Goal: Task Accomplishment & Management: Manage account settings

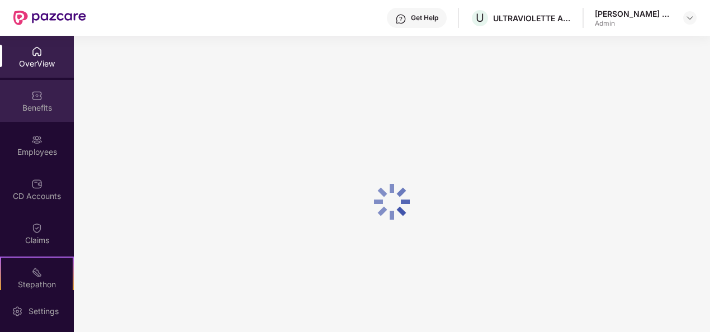
drag, startPoint x: 37, startPoint y: 96, endPoint x: 34, endPoint y: 104, distance: 8.5
click at [34, 104] on div "Benefits" at bounding box center [37, 107] width 74 height 11
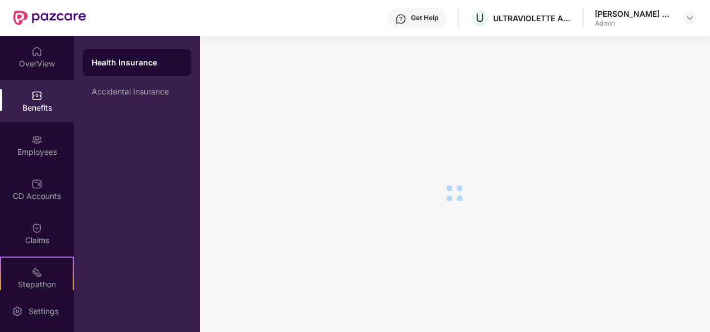
click at [31, 172] on div "CD Accounts" at bounding box center [37, 189] width 74 height 42
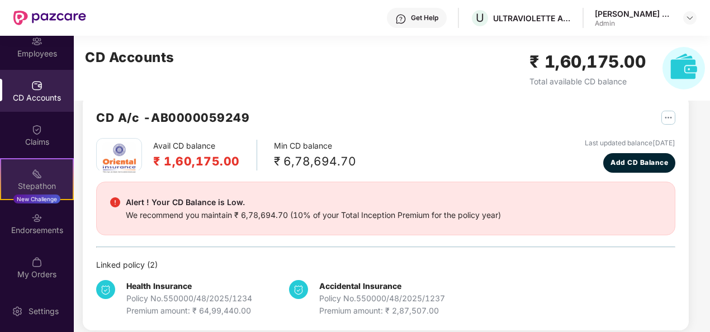
scroll to position [30, 0]
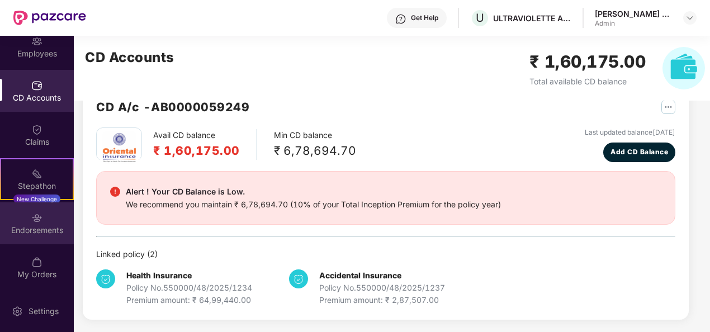
click at [34, 213] on img at bounding box center [36, 217] width 11 height 11
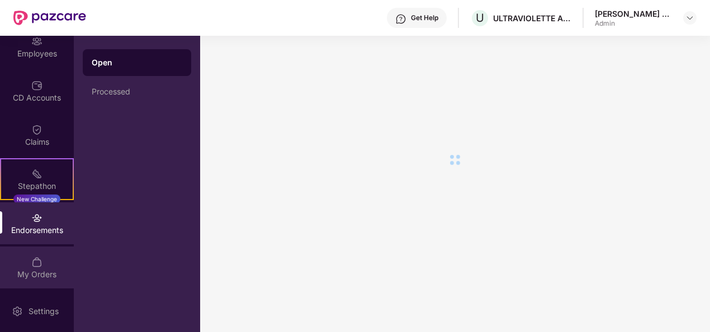
click at [37, 257] on img at bounding box center [36, 261] width 11 height 11
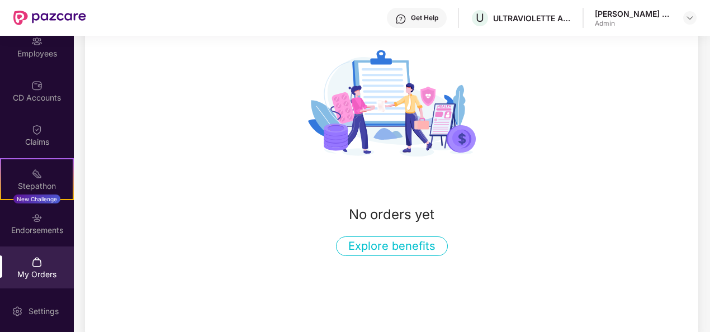
scroll to position [148, 0]
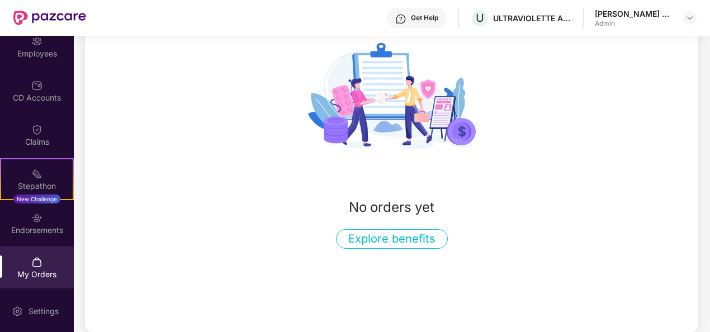
click at [42, 258] on div "My Orders" at bounding box center [37, 267] width 74 height 42
click at [50, 227] on div "Endorsements" at bounding box center [37, 230] width 74 height 11
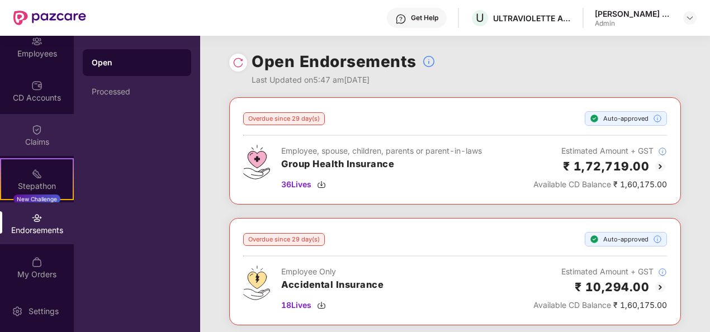
click at [40, 137] on div "Claims" at bounding box center [37, 141] width 74 height 11
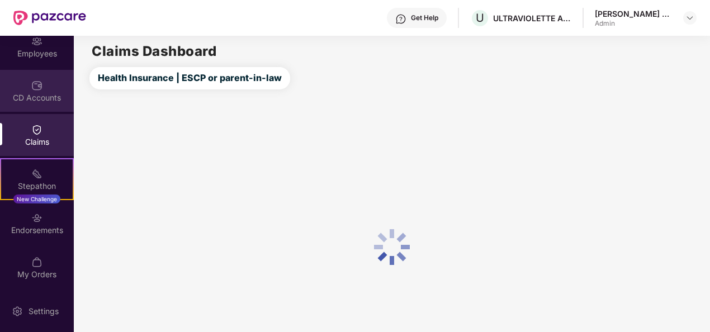
click at [39, 76] on div "CD Accounts" at bounding box center [37, 91] width 74 height 42
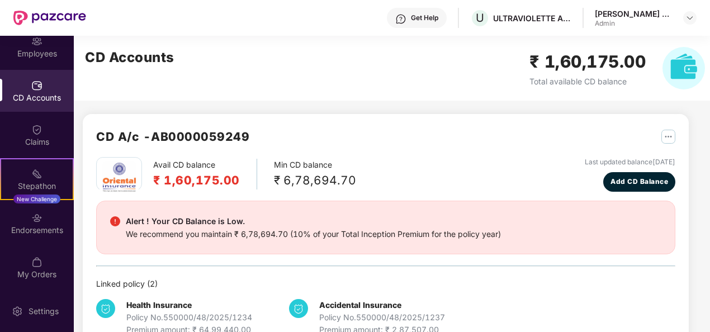
click at [671, 132] on img "button" at bounding box center [668, 137] width 14 height 14
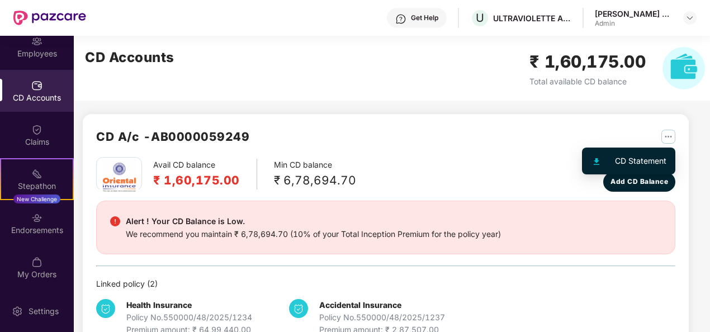
click at [627, 159] on div "CD Statement" at bounding box center [640, 161] width 51 height 12
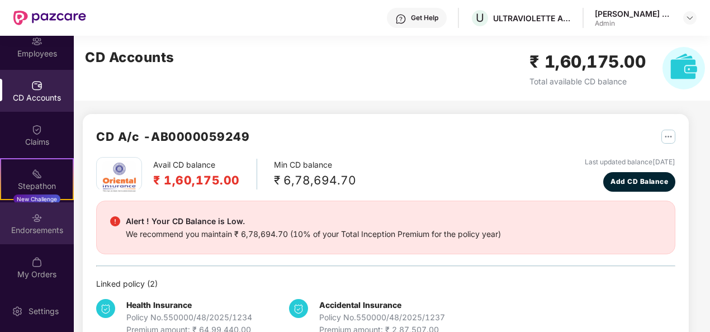
scroll to position [30, 0]
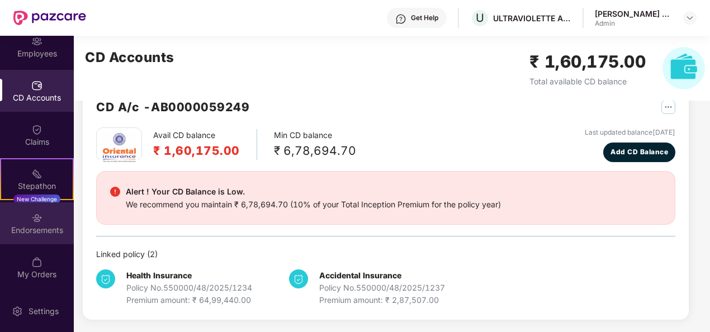
click at [28, 220] on div "Endorsements" at bounding box center [37, 223] width 74 height 42
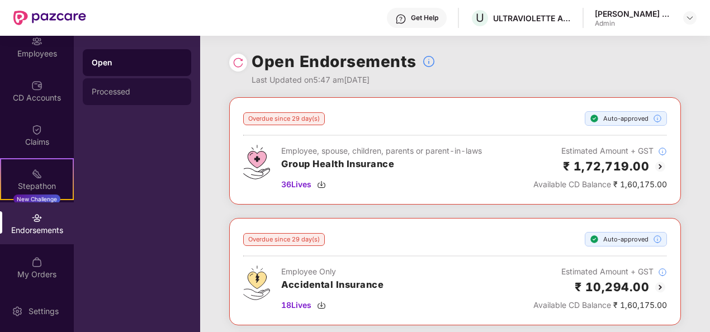
click at [131, 98] on div "Processed" at bounding box center [137, 91] width 108 height 27
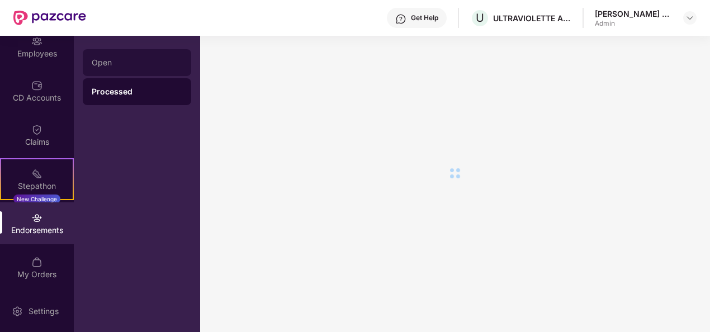
click at [131, 65] on div "Open" at bounding box center [137, 62] width 91 height 9
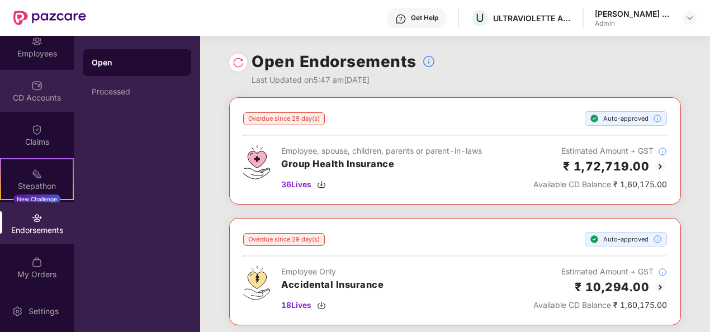
click at [45, 95] on div "CD Accounts" at bounding box center [37, 97] width 74 height 11
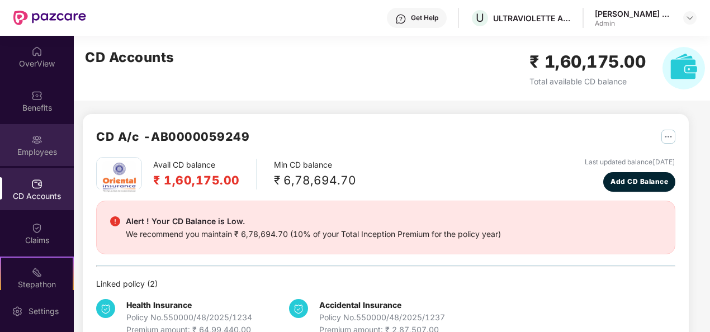
click at [38, 135] on img at bounding box center [36, 139] width 11 height 11
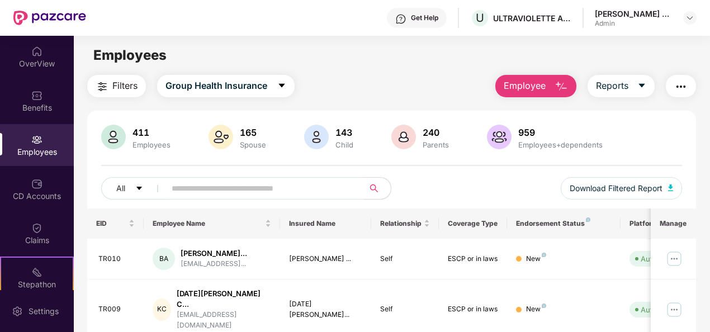
click at [561, 83] on img "button" at bounding box center [560, 86] width 13 height 13
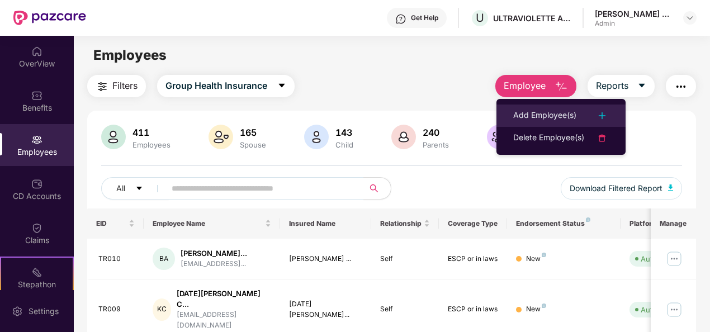
click at [539, 118] on div "Add Employee(s)" at bounding box center [544, 115] width 63 height 13
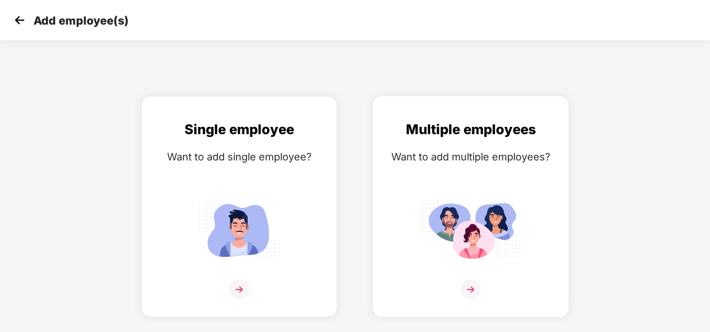
click at [472, 286] on img at bounding box center [470, 289] width 20 height 20
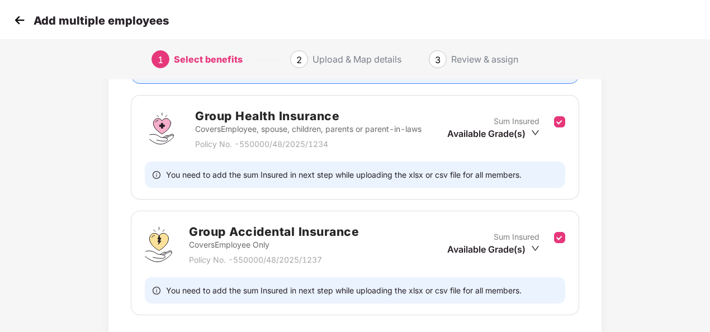
scroll to position [233, 0]
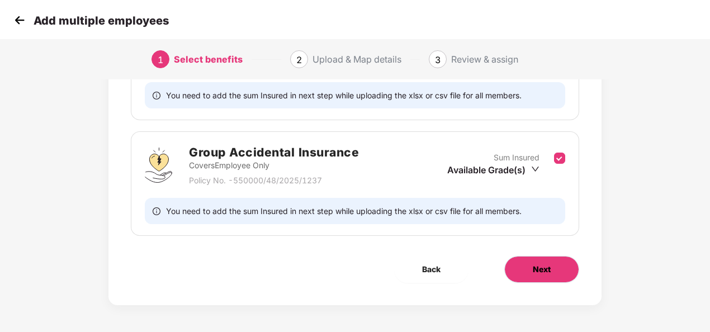
click at [572, 260] on button "Next" at bounding box center [541, 269] width 75 height 27
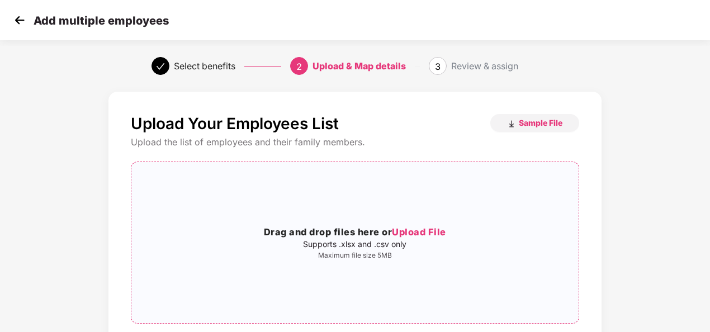
click at [354, 235] on h3 "Drag and drop files here or Upload File" at bounding box center [354, 232] width 447 height 15
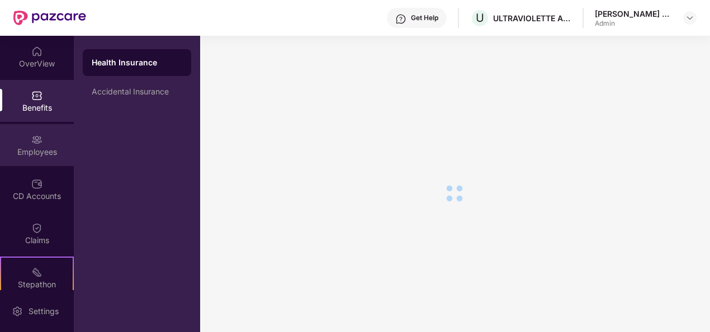
click at [39, 145] on img at bounding box center [36, 139] width 11 height 11
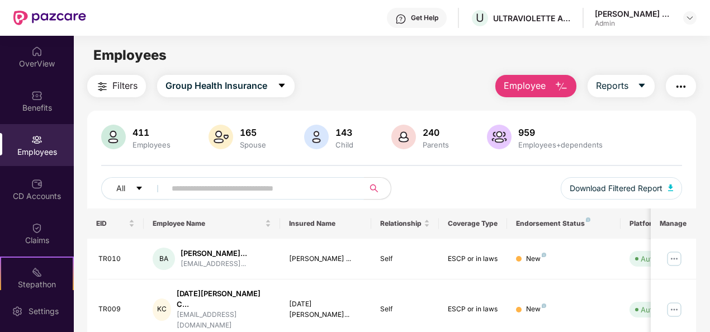
click at [202, 180] on input "text" at bounding box center [260, 188] width 177 height 17
paste input "***"
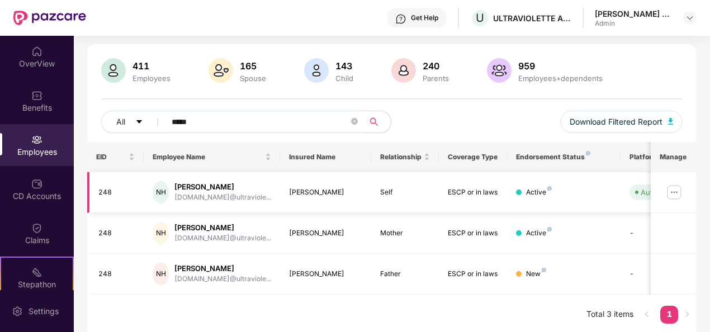
scroll to position [68, 0]
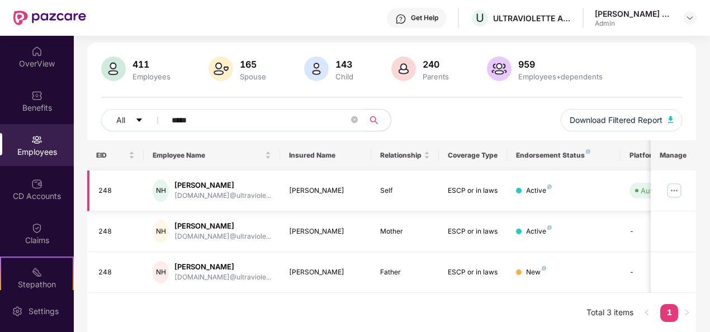
type input "***"
click at [676, 187] on img at bounding box center [674, 191] width 18 height 18
click at [311, 231] on div "[PERSON_NAME]" at bounding box center [325, 231] width 73 height 11
click at [674, 192] on img at bounding box center [674, 191] width 18 height 18
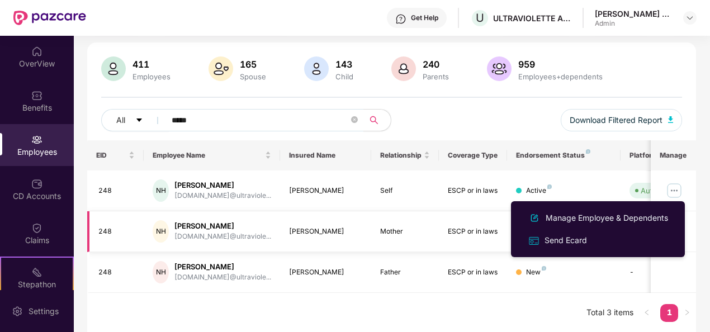
click at [213, 222] on div "[PERSON_NAME]" at bounding box center [222, 226] width 97 height 11
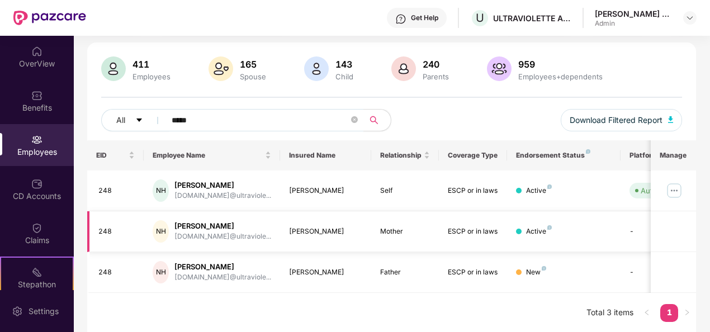
click at [213, 222] on div "[PERSON_NAME]" at bounding box center [222, 226] width 97 height 11
click at [674, 193] on img at bounding box center [674, 191] width 18 height 18
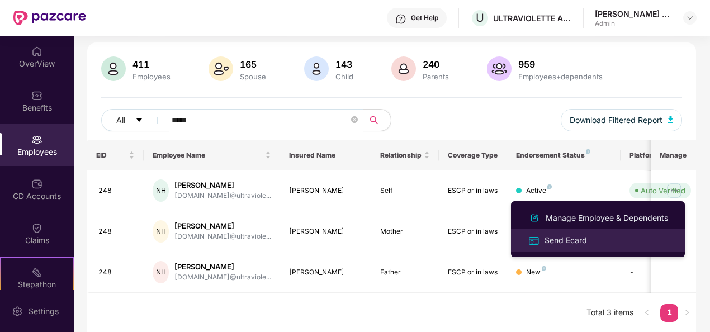
click at [627, 237] on div "Send Ecard" at bounding box center [597, 240] width 145 height 13
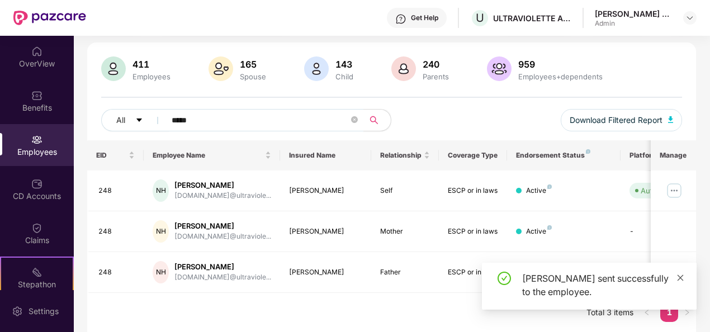
click at [678, 277] on icon "close" at bounding box center [680, 278] width 8 height 8
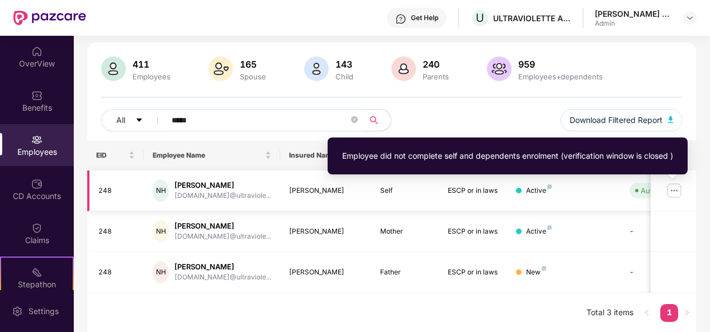
click at [640, 189] on div "Auto Verified" at bounding box center [662, 190] width 45 height 11
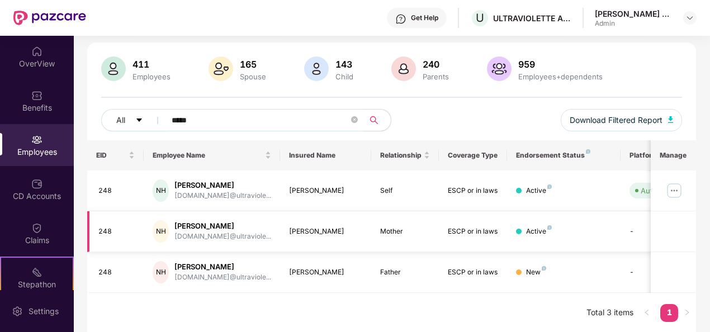
click at [234, 236] on div "[DOMAIN_NAME]@ultraviole..." at bounding box center [222, 236] width 97 height 11
click at [334, 228] on div "[PERSON_NAME]" at bounding box center [325, 231] width 73 height 11
click at [315, 232] on div "[PERSON_NAME]" at bounding box center [325, 231] width 73 height 11
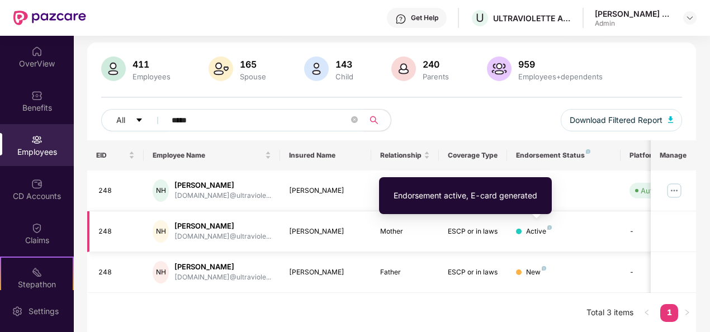
click at [549, 229] on img at bounding box center [549, 227] width 4 height 4
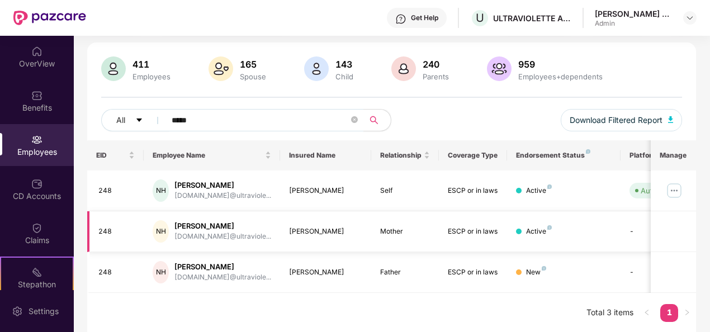
click at [287, 224] on td "[PERSON_NAME]" at bounding box center [325, 231] width 91 height 41
click at [241, 229] on div "[PERSON_NAME]" at bounding box center [222, 226] width 97 height 11
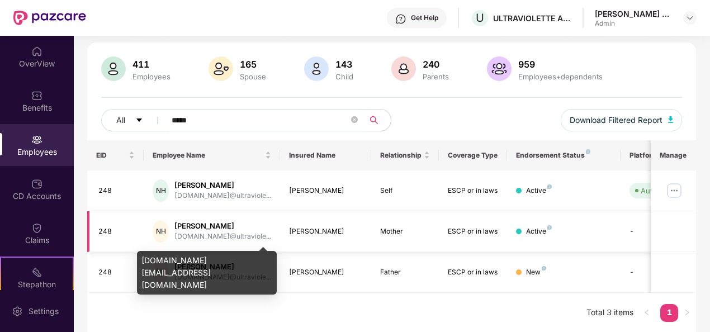
click at [190, 234] on div "[DOMAIN_NAME]@ultraviole..." at bounding box center [222, 236] width 97 height 11
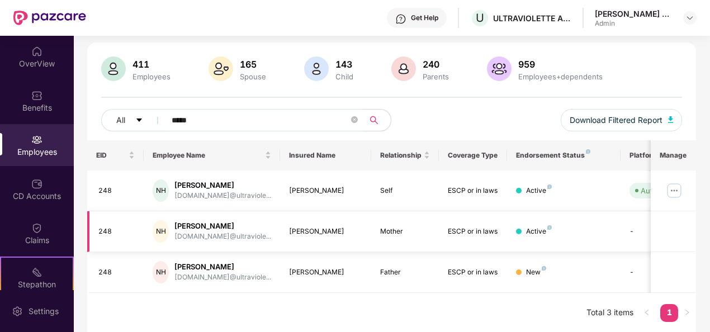
click at [630, 229] on td "-" at bounding box center [659, 231] width 79 height 41
